Goal: Transaction & Acquisition: Purchase product/service

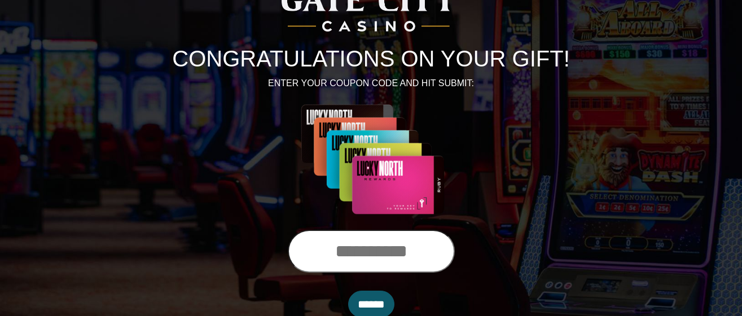
scroll to position [102, 0]
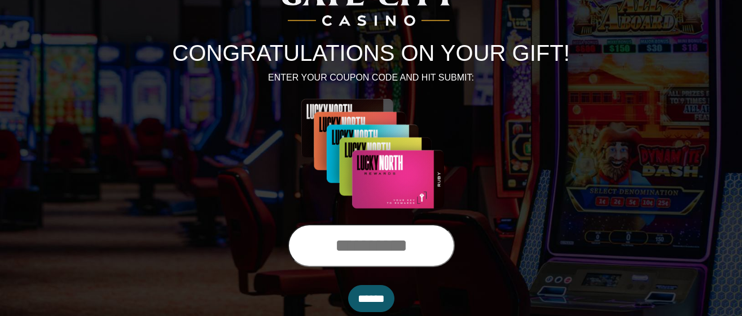
click at [433, 249] on input "text" at bounding box center [371, 245] width 167 height 43
type input "**********"
click at [373, 297] on input "******" at bounding box center [371, 298] width 46 height 27
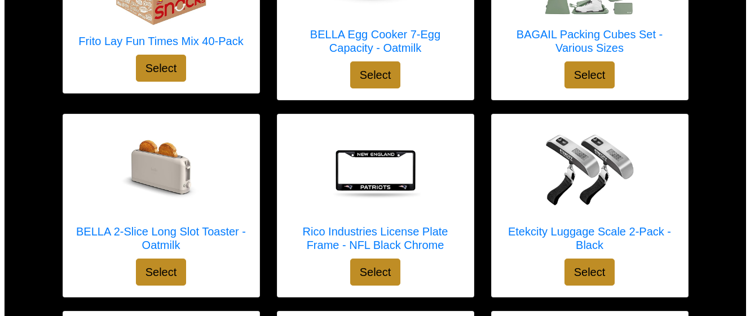
scroll to position [1289, 0]
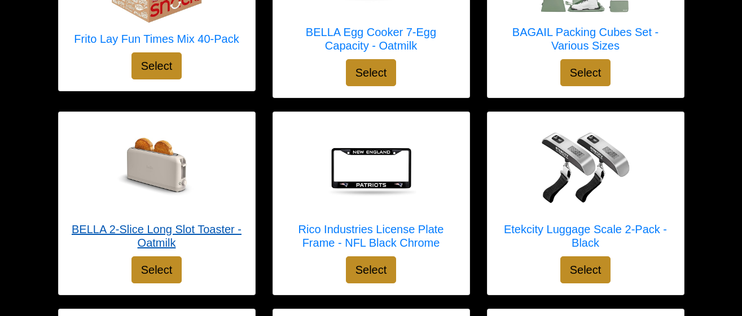
click at [218, 179] on div at bounding box center [157, 169] width 174 height 90
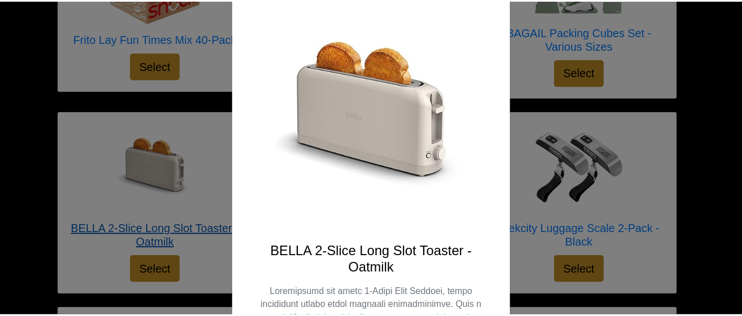
scroll to position [77, 0]
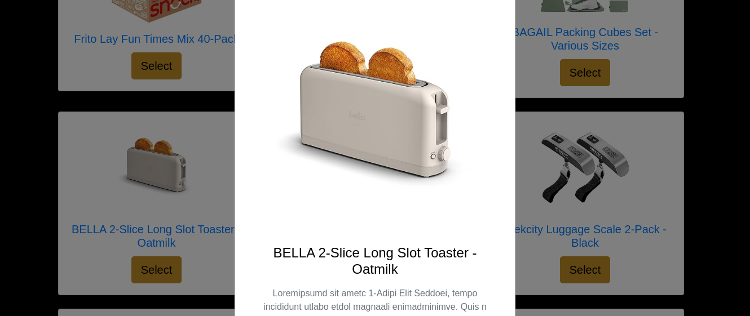
click at [533, 57] on div "X BELLA 2-Slice Long Slot Toaster - Oatmilk Select" at bounding box center [375, 158] width 750 height 316
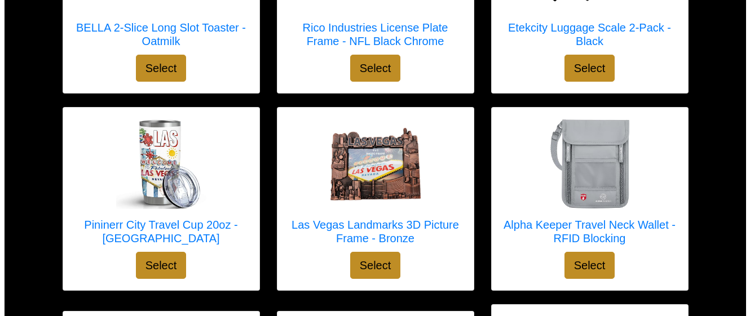
scroll to position [1506, 0]
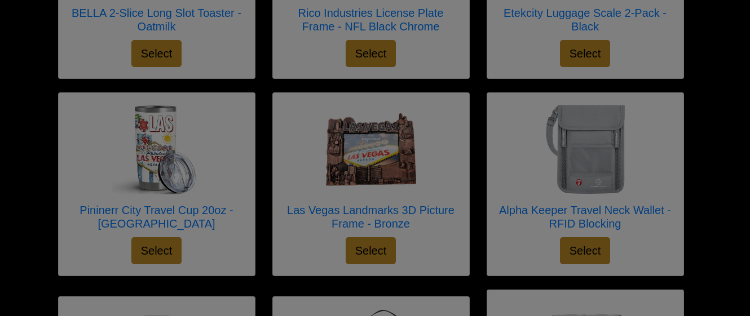
click at [683, 253] on div at bounding box center [375, 158] width 750 height 316
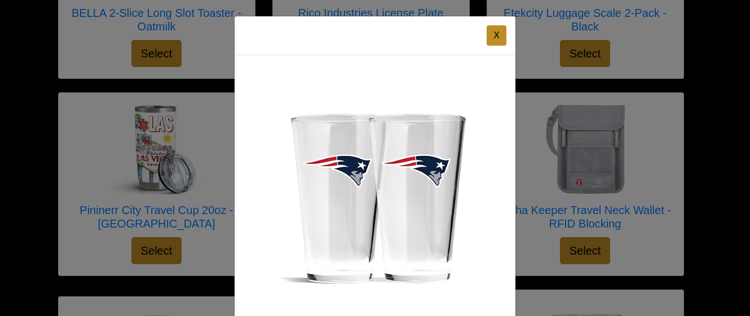
click at [534, 84] on div "X The Memory Company NFL Pint Glasses Set - Licensed Team Logo Select" at bounding box center [375, 158] width 750 height 316
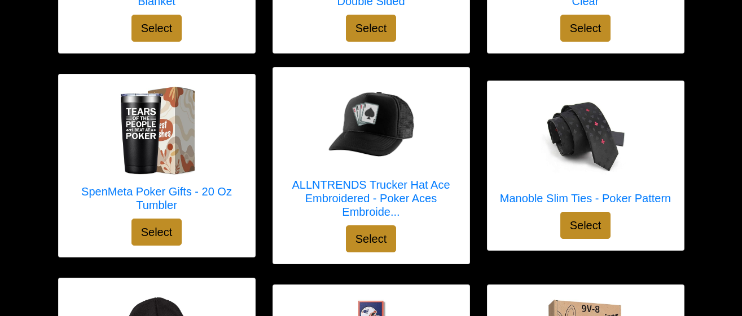
scroll to position [2540, 0]
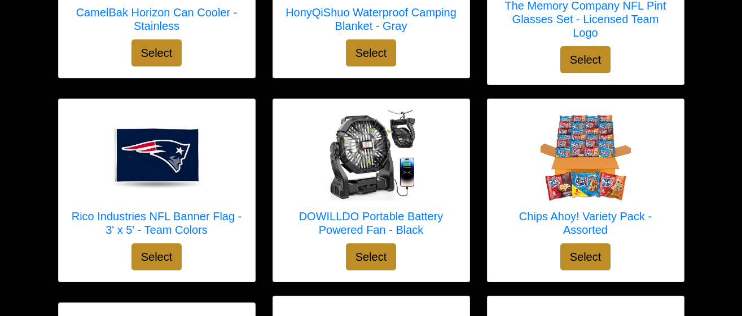
scroll to position [1895, 0]
